Goal: Transaction & Acquisition: Purchase product/service

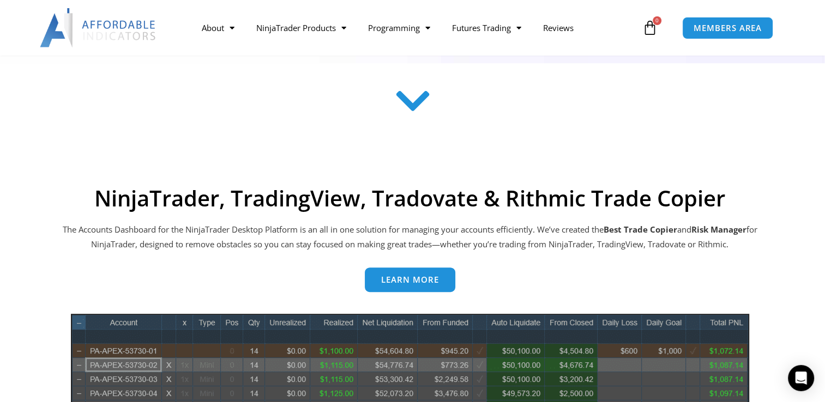
scroll to position [261, 0]
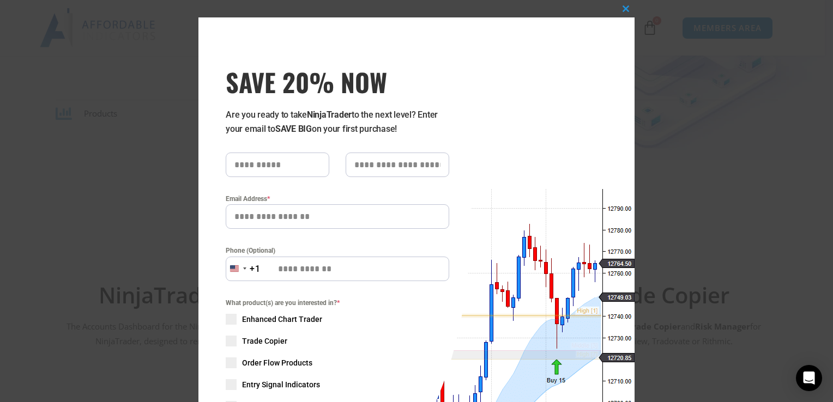
drag, startPoint x: 832, startPoint y: 49, endPoint x: 831, endPoint y: 17, distance: 31.7
click at [824, 17] on div "Close this module SAVE 20% NOW Are you ready to take NinjaTrader to the next le…" at bounding box center [416, 201] width 833 height 402
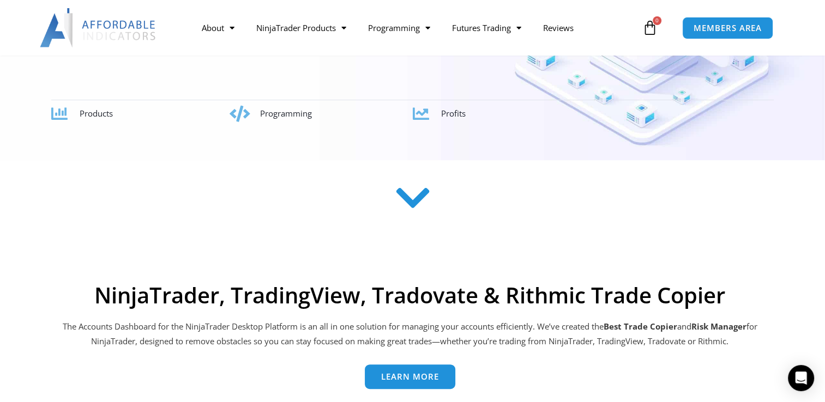
scroll to position [0, 0]
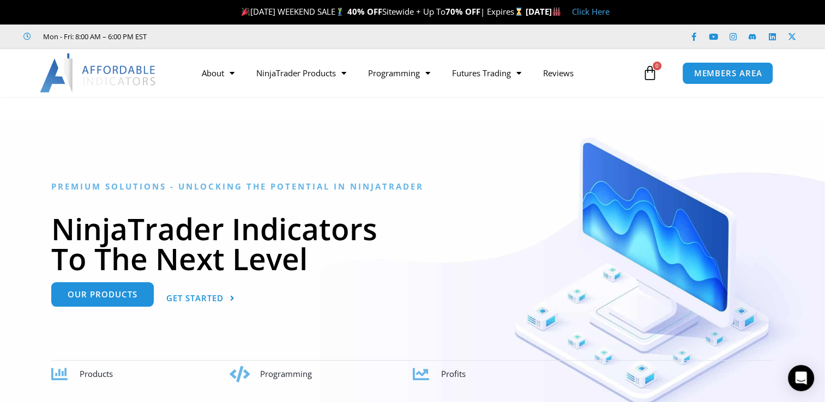
click at [117, 306] on link "Our Products" at bounding box center [102, 294] width 102 height 25
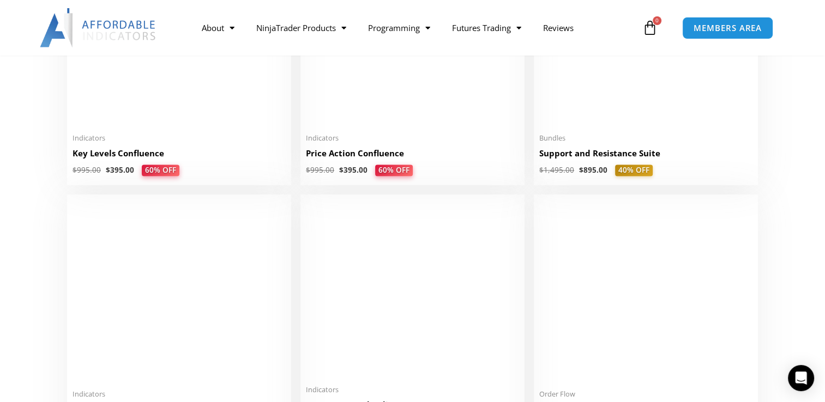
scroll to position [1612, 0]
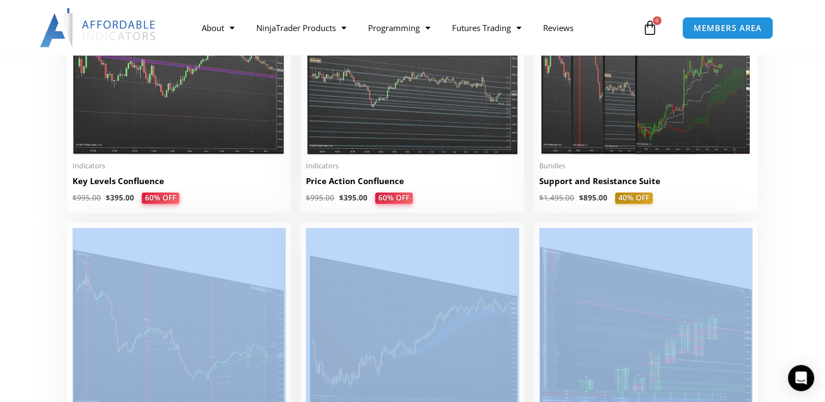
drag, startPoint x: 812, startPoint y: 221, endPoint x: 824, endPoint y: 208, distance: 17.7
click at [824, 208] on html "Skip to content LABOR DAY WEEKEND SALE 40% OFF Sitewide + Up To 70% OFF | Expir…" at bounding box center [412, 101] width 825 height 3427
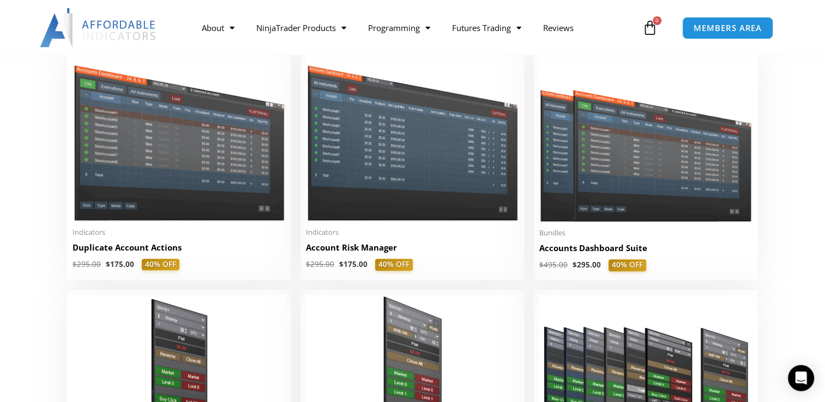
scroll to position [255, 0]
